Goal: Find specific page/section: Find specific page/section

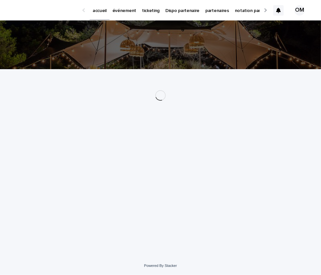
click at [123, 12] on p "événement" at bounding box center [124, 7] width 24 height 14
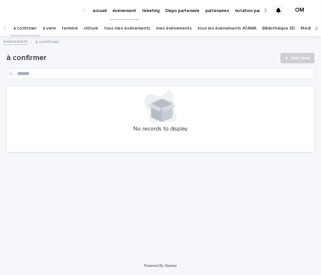
click at [202, 24] on link "tous les événements ATAWA" at bounding box center [226, 28] width 59 height 15
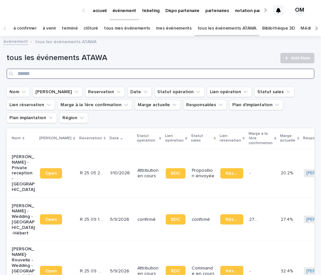
click at [218, 72] on input "Search" at bounding box center [160, 73] width 308 height 10
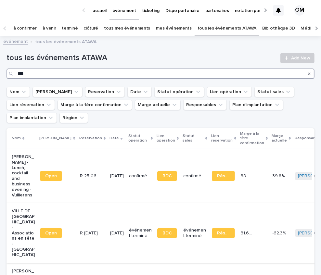
type input "***"
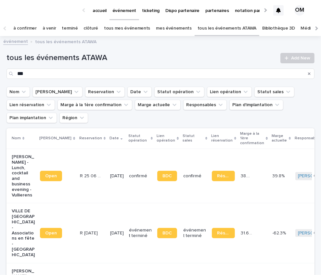
click at [110, 233] on p "[DATE]" at bounding box center [117, 233] width 14 height 6
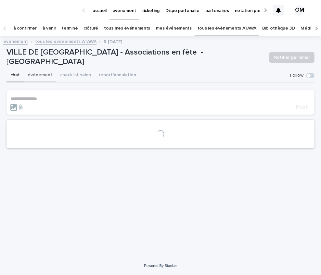
click at [32, 75] on button "événement" at bounding box center [40, 76] width 32 height 14
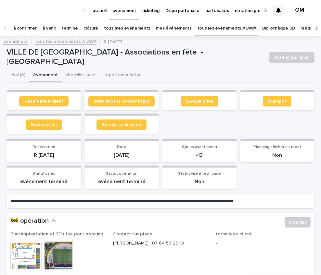
click at [29, 99] on span "Réservation client" at bounding box center [43, 101] width 39 height 5
